Goal: Communication & Community: Answer question/provide support

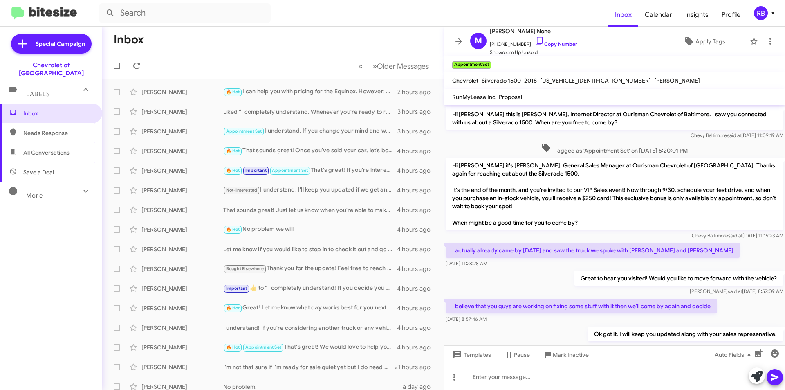
scroll to position [223, 0]
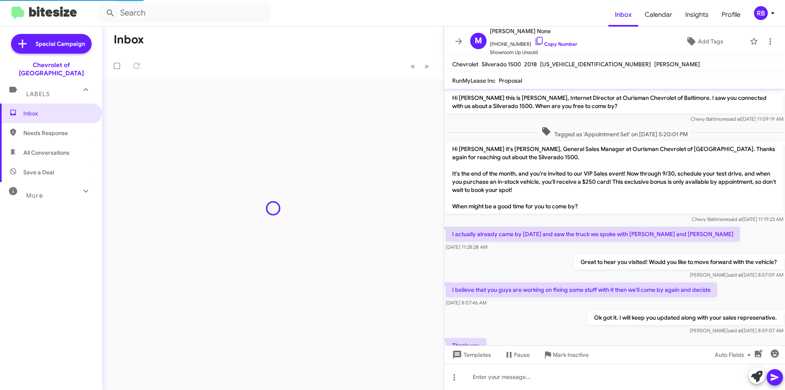
scroll to position [223, 0]
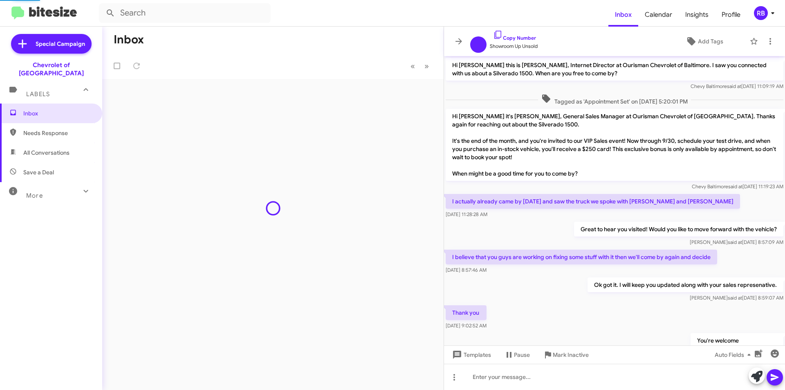
scroll to position [190, 0]
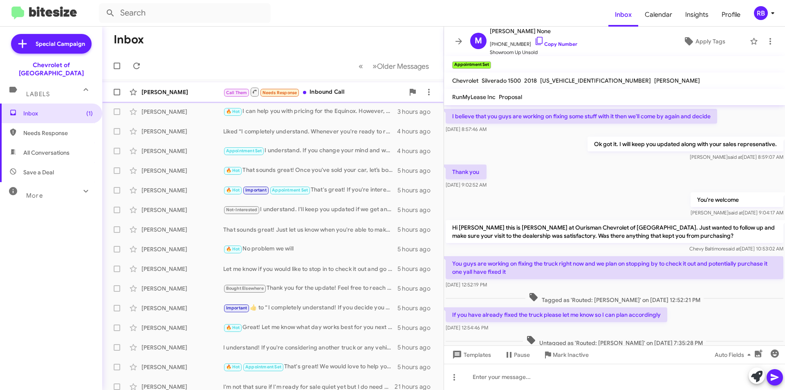
click at [205, 92] on div "Tony Abolfotouh" at bounding box center [183, 92] width 82 height 8
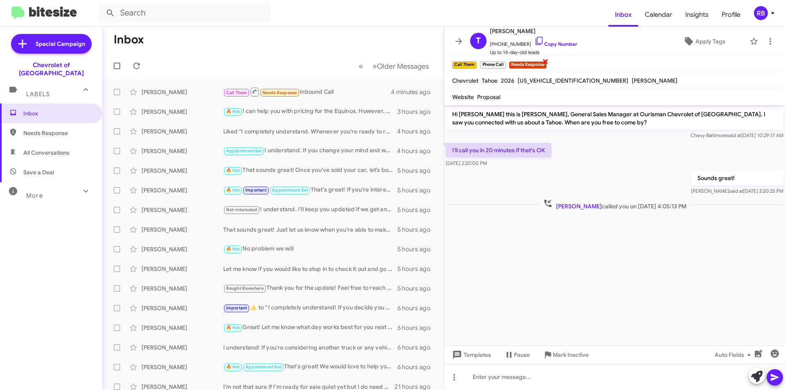
click at [546, 61] on span "×" at bounding box center [545, 61] width 7 height 10
